Goal: Information Seeking & Learning: Learn about a topic

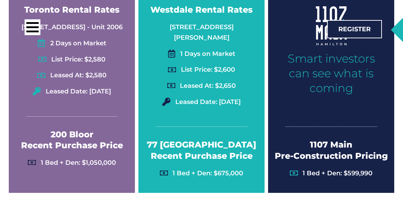
scroll to position [1782, 0]
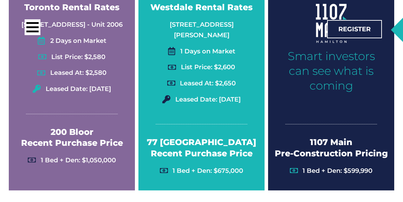
click at [296, 166] on icon at bounding box center [294, 170] width 8 height 8
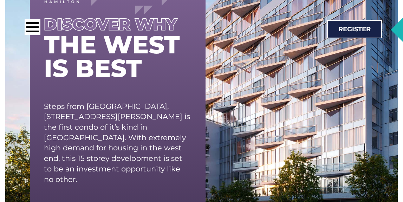
scroll to position [2276, 0]
click at [32, 28] on div at bounding box center [32, 27] width 12 height 2
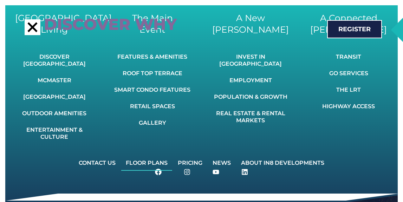
click at [144, 156] on link "Floor Plans" at bounding box center [146, 162] width 51 height 15
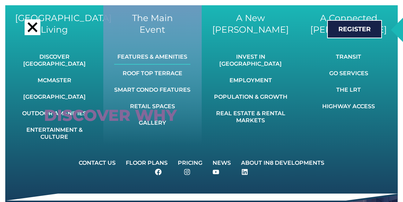
click at [141, 55] on link "Features & Amenities" at bounding box center [152, 56] width 76 height 15
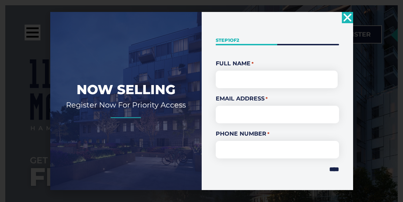
click at [346, 18] on use "Close" at bounding box center [347, 17] width 8 height 8
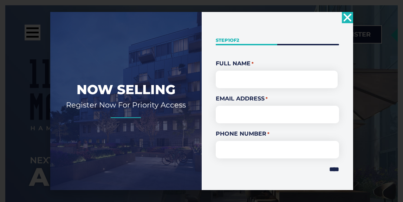
click at [344, 19] on icon "Close" at bounding box center [347, 17] width 11 height 11
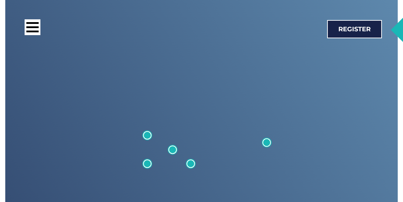
scroll to position [2014, 0]
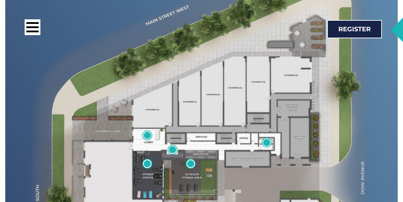
click at [118, 131] on img at bounding box center [201, 138] width 371 height 365
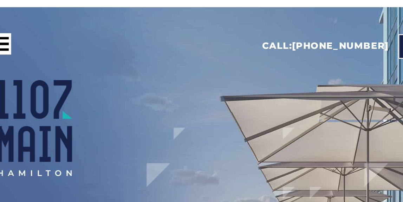
scroll to position [0, 0]
